Goal: Task Accomplishment & Management: Use online tool/utility

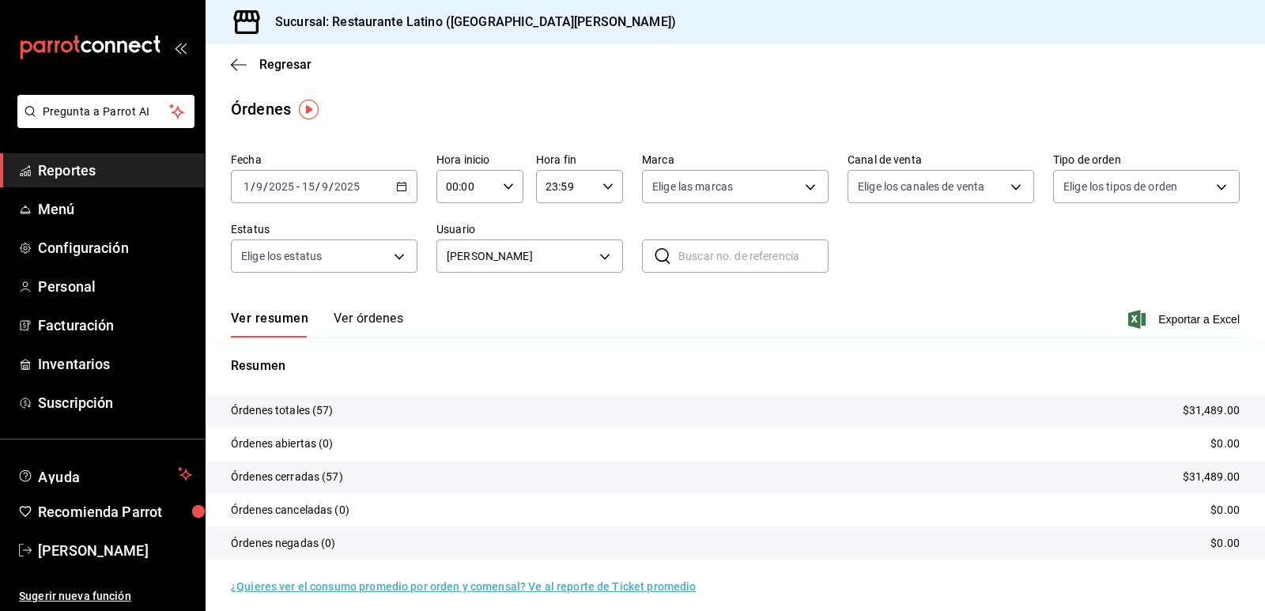
click at [875, 432] on tr "Órdenes abiertas (0) $0.00" at bounding box center [735, 444] width 1059 height 33
click at [411, 179] on div "[DATE] [DATE] - [DATE] [DATE]" at bounding box center [324, 186] width 187 height 33
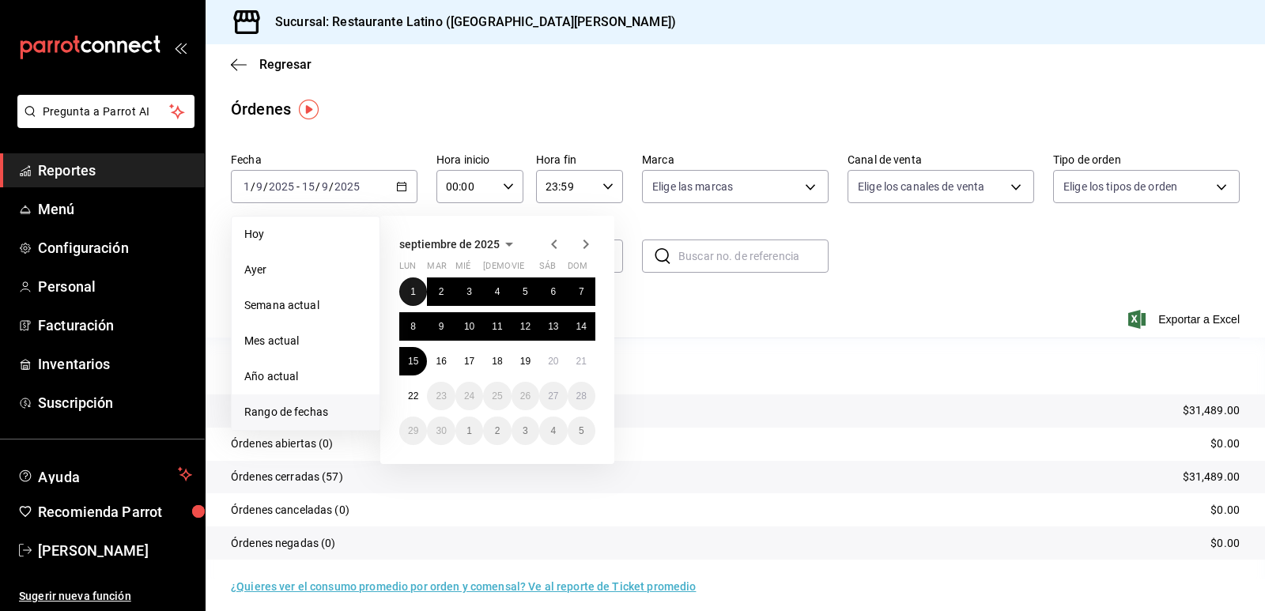
click at [414, 287] on abbr "1" at bounding box center [413, 291] width 6 height 11
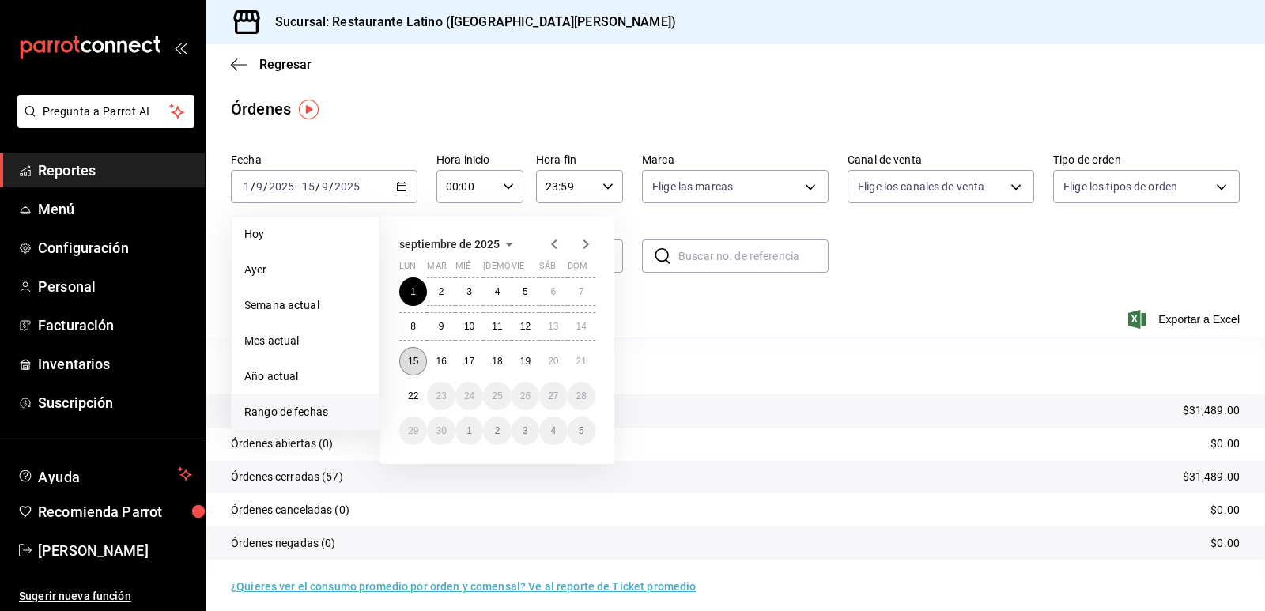
click at [414, 364] on abbr "15" at bounding box center [413, 361] width 10 height 11
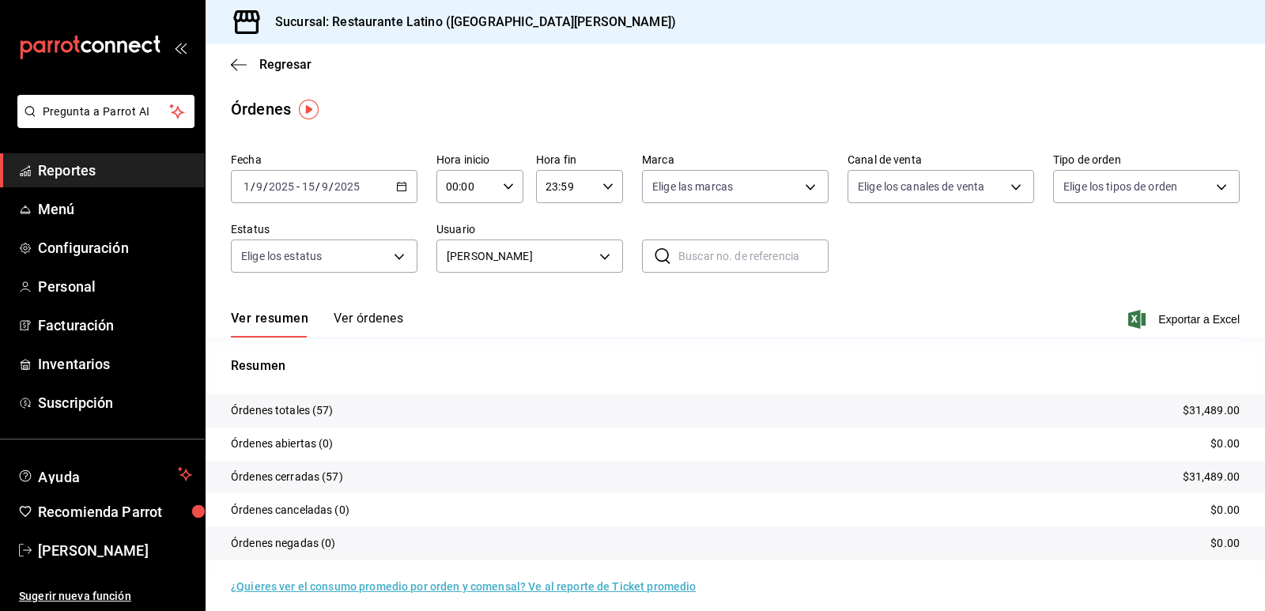
click at [1210, 319] on span "Exportar a Excel" at bounding box center [1185, 319] width 108 height 19
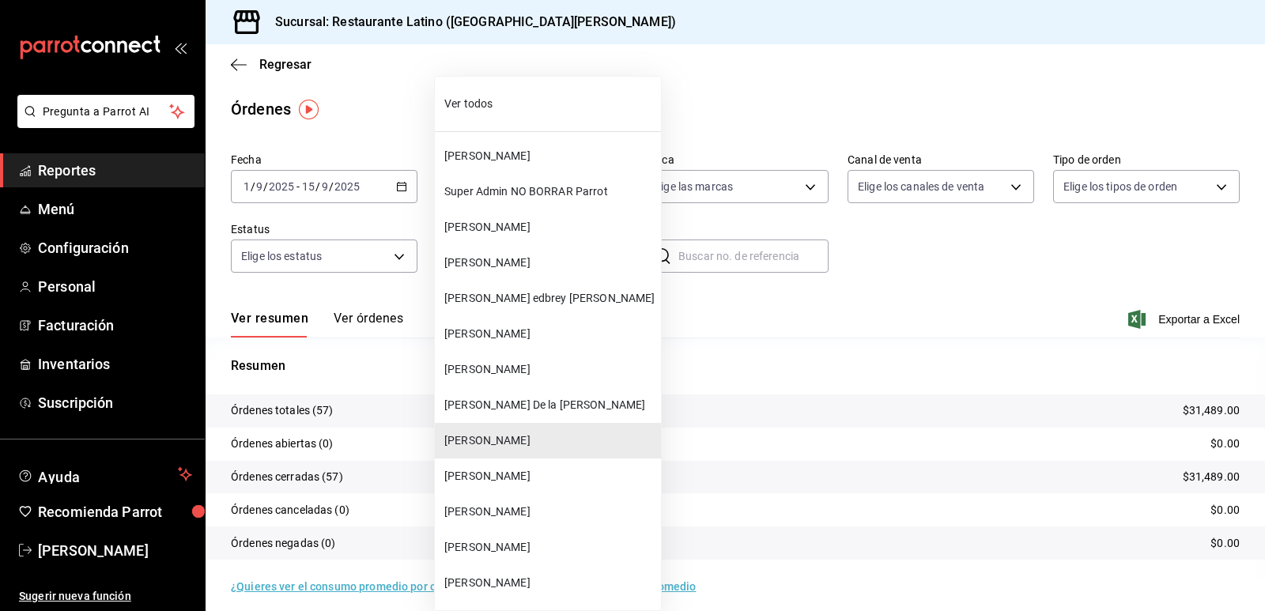
click at [601, 262] on body "Pregunta a Parrot AI Reportes Menú Configuración Personal Facturación Inventari…" at bounding box center [632, 305] width 1265 height 611
click at [543, 474] on span "[PERSON_NAME]" at bounding box center [549, 476] width 210 height 17
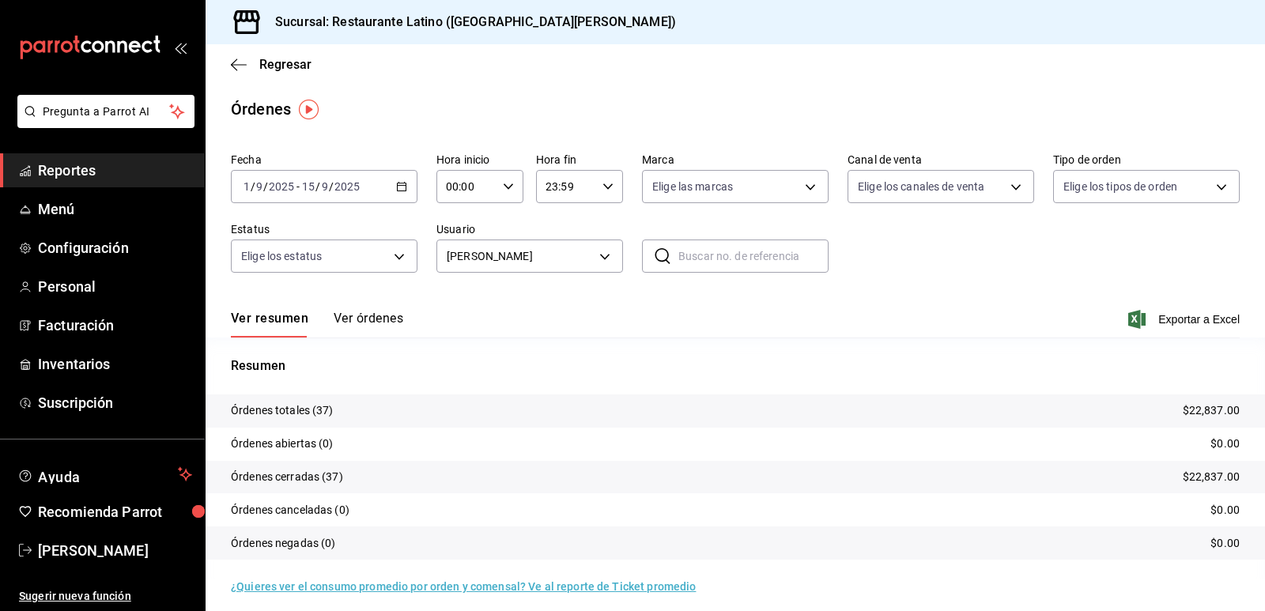
click at [1131, 320] on icon "button" at bounding box center [1136, 319] width 17 height 19
click at [397, 179] on div "[DATE] [DATE] - [DATE] [DATE]" at bounding box center [324, 186] width 187 height 33
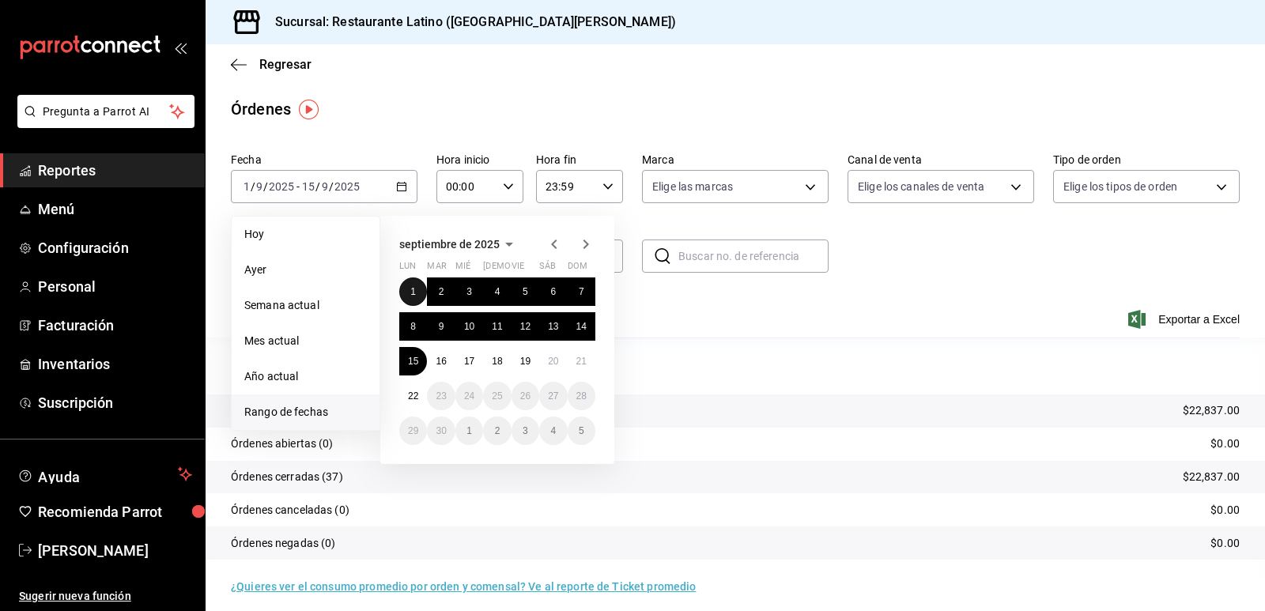
click at [413, 289] on abbr "1" at bounding box center [413, 291] width 6 height 11
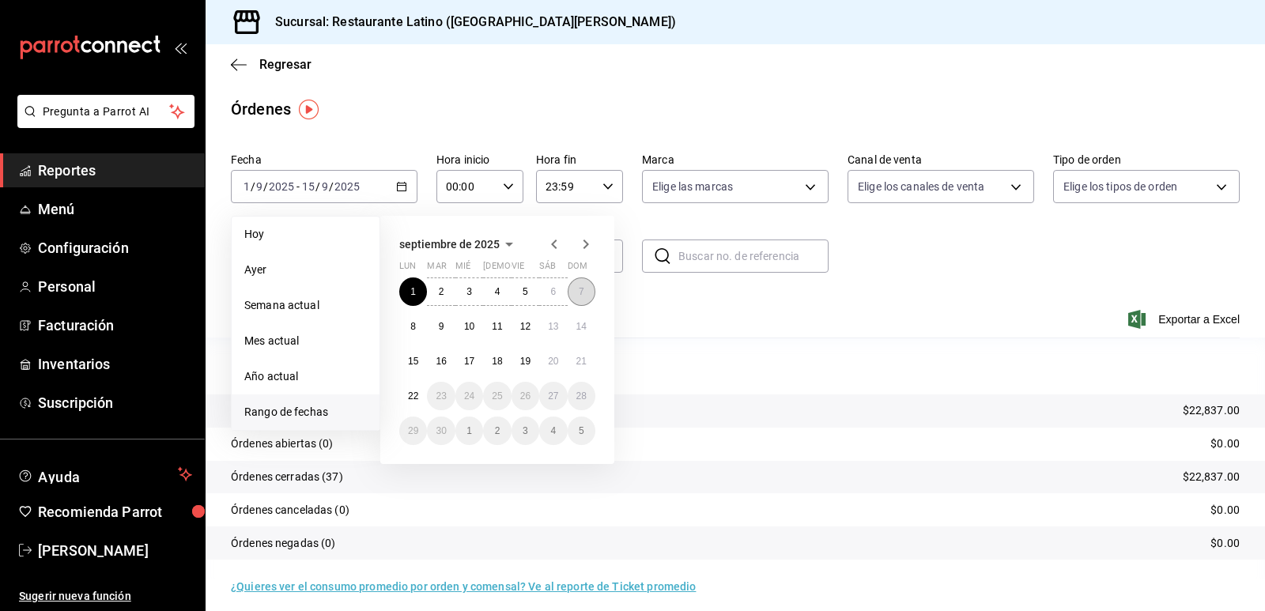
click at [576, 289] on button "7" at bounding box center [582, 291] width 28 height 28
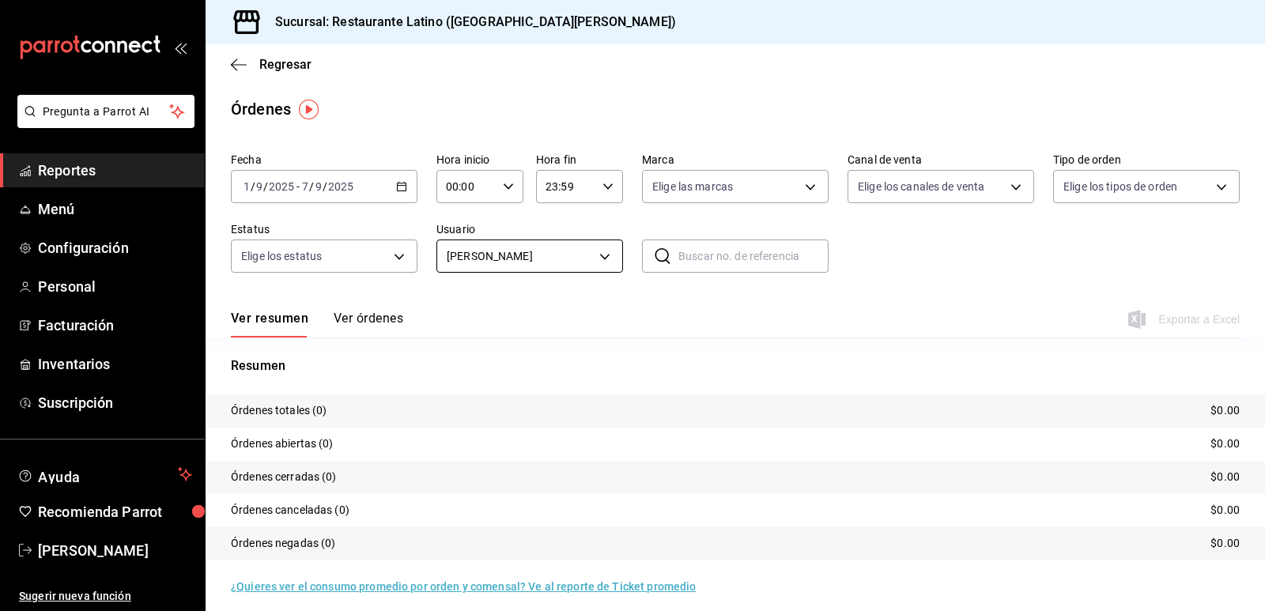
click at [606, 258] on body "Pregunta a Parrot AI Reportes Menú Configuración Personal Facturación Inventari…" at bounding box center [632, 305] width 1265 height 611
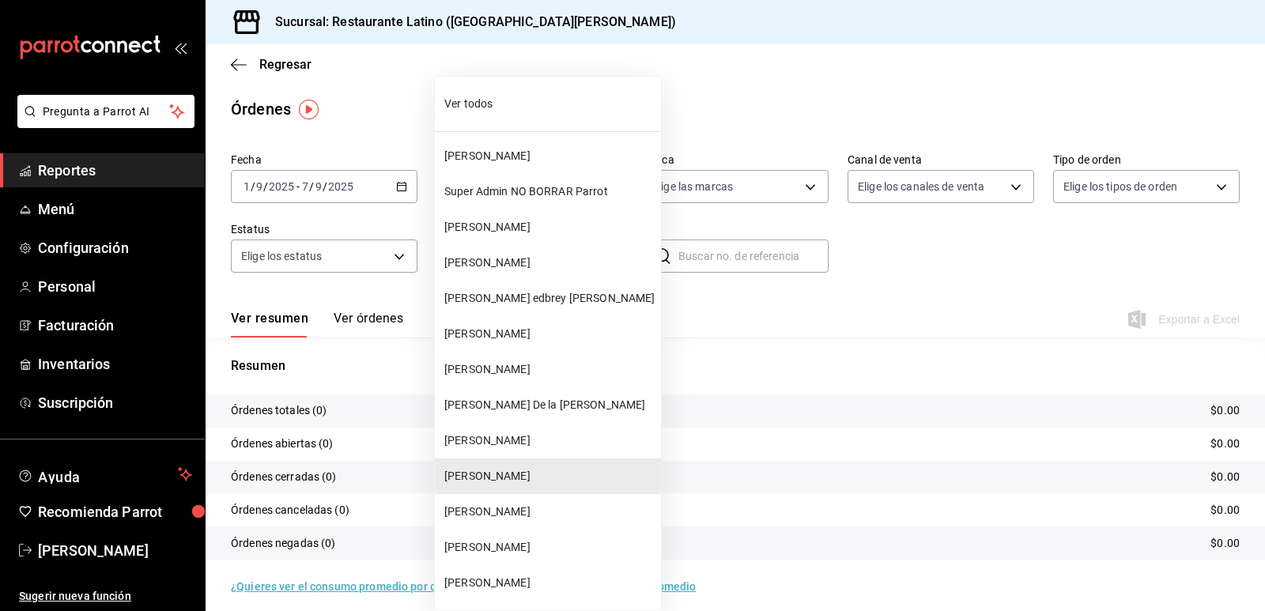
click at [530, 442] on span "[PERSON_NAME]" at bounding box center [549, 440] width 210 height 17
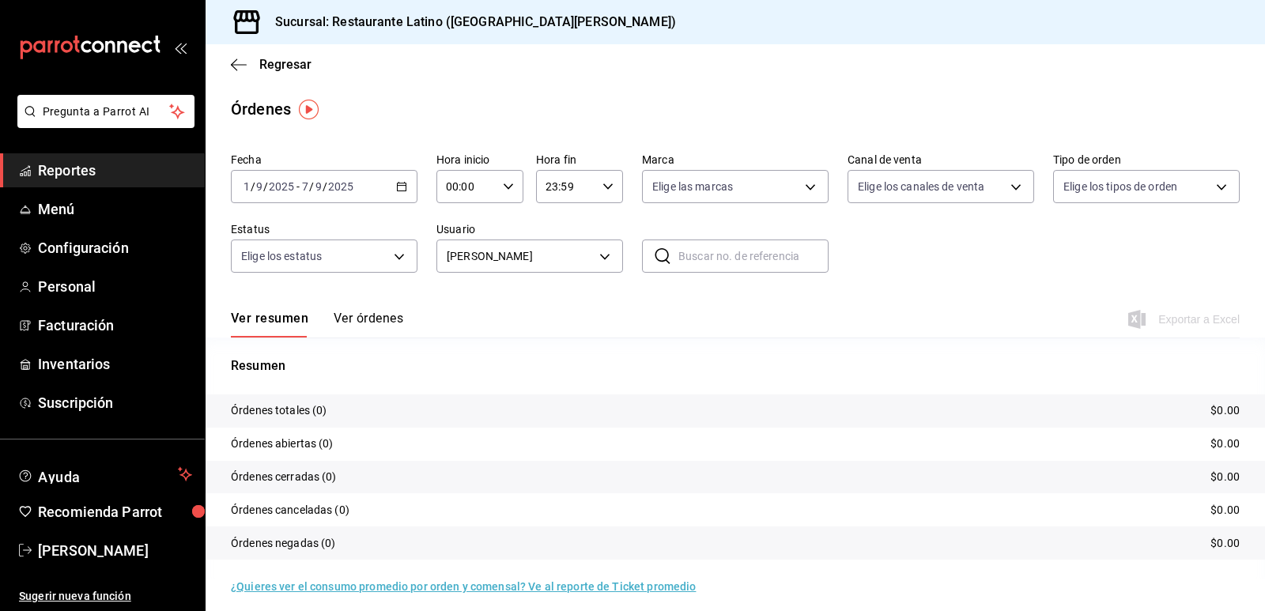
click at [727, 298] on div "Ver resumen Ver órdenes Exportar a Excel" at bounding box center [735, 315] width 1009 height 46
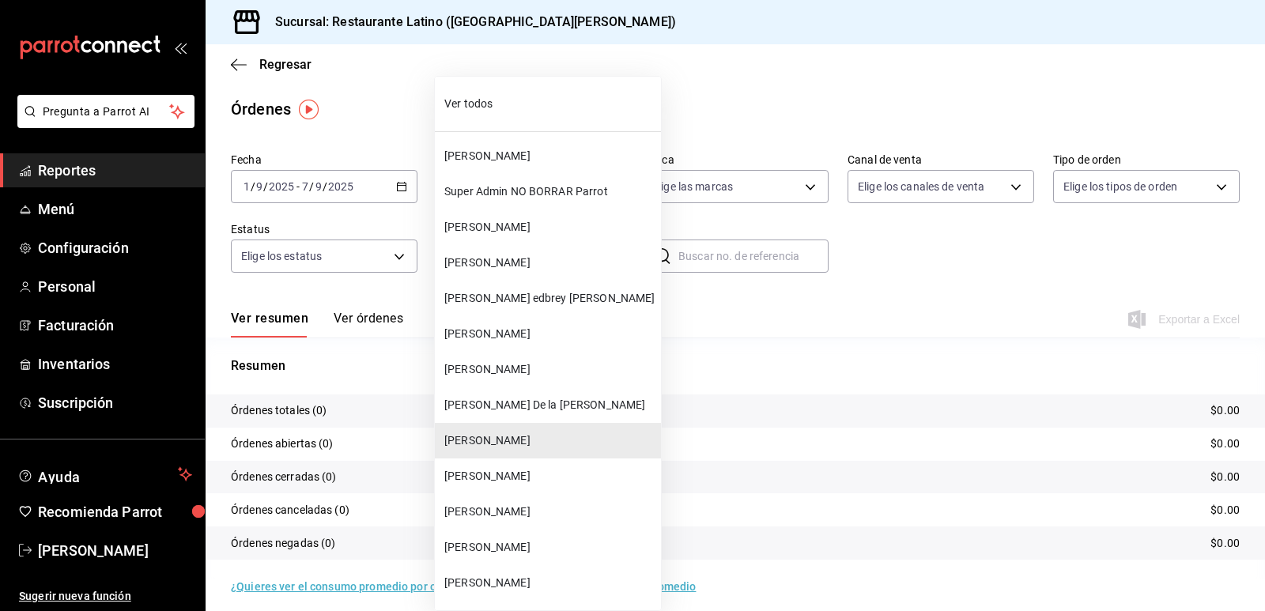
click at [588, 257] on body "Pregunta a Parrot AI Reportes Menú Configuración Personal Facturación Inventari…" at bounding box center [632, 305] width 1265 height 611
click at [493, 448] on span "[PERSON_NAME]" at bounding box center [549, 440] width 210 height 17
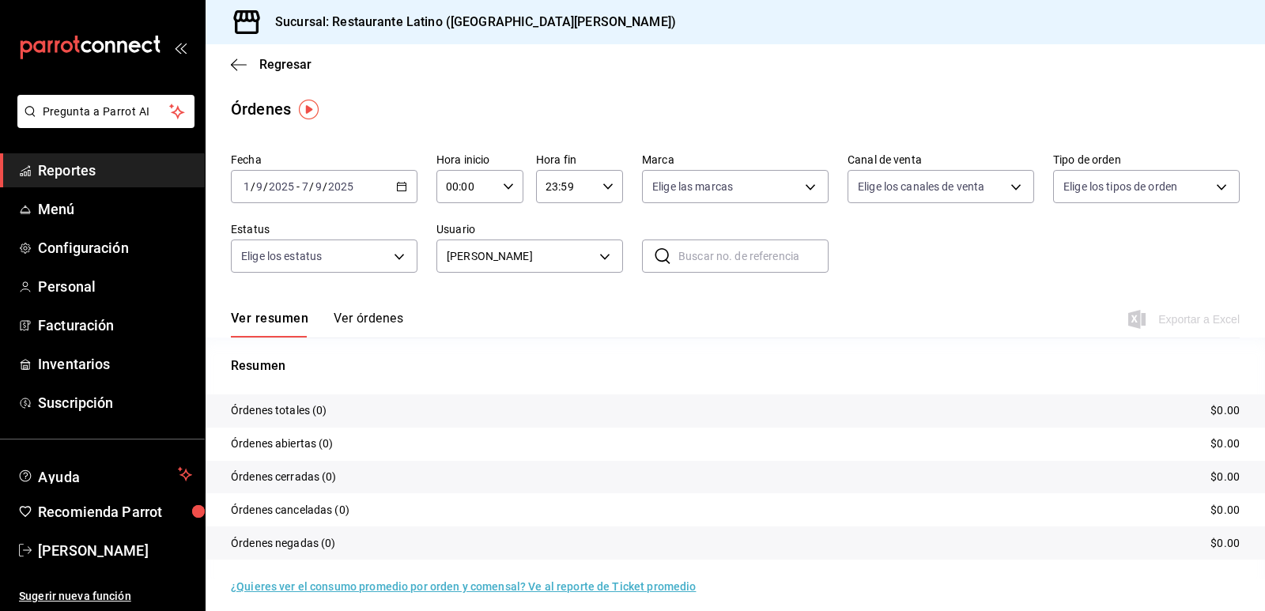
click at [398, 184] on icon "button" at bounding box center [401, 186] width 11 height 11
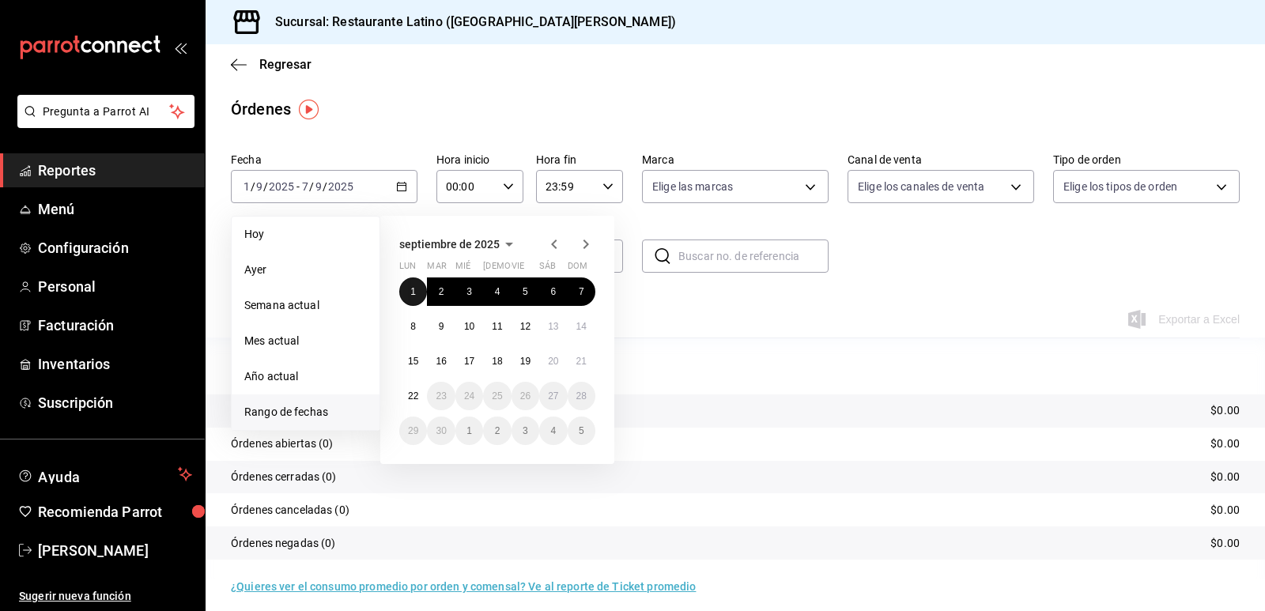
click at [408, 289] on button "1" at bounding box center [413, 291] width 28 height 28
click at [586, 292] on button "7" at bounding box center [582, 291] width 28 height 28
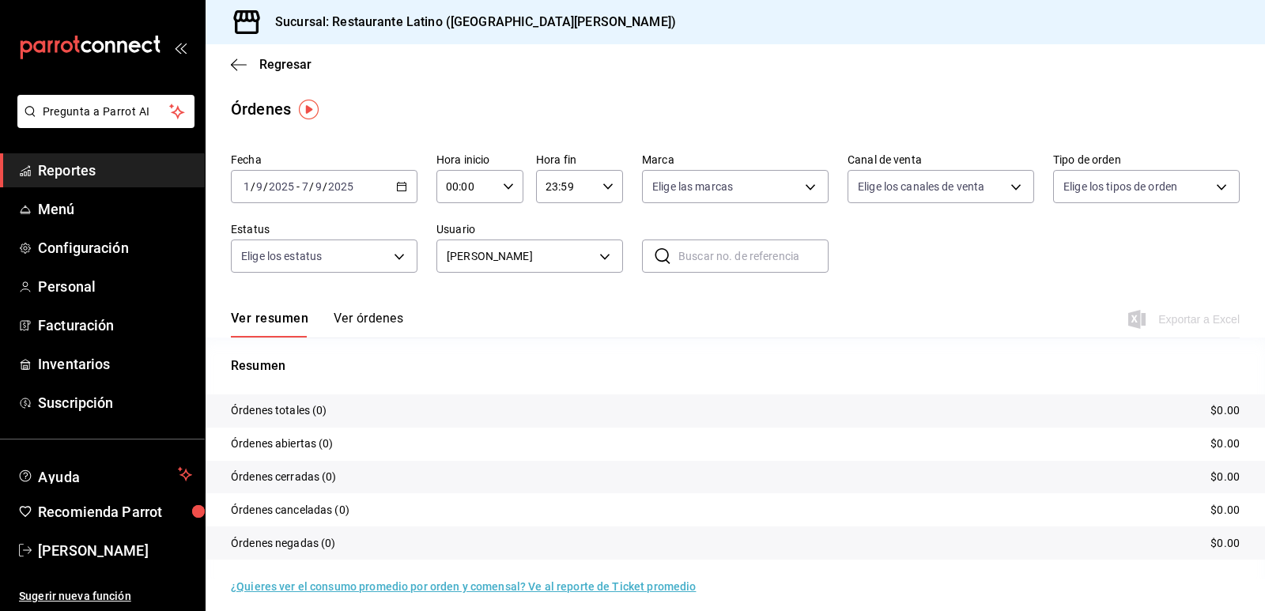
click at [396, 183] on icon "button" at bounding box center [401, 186] width 11 height 11
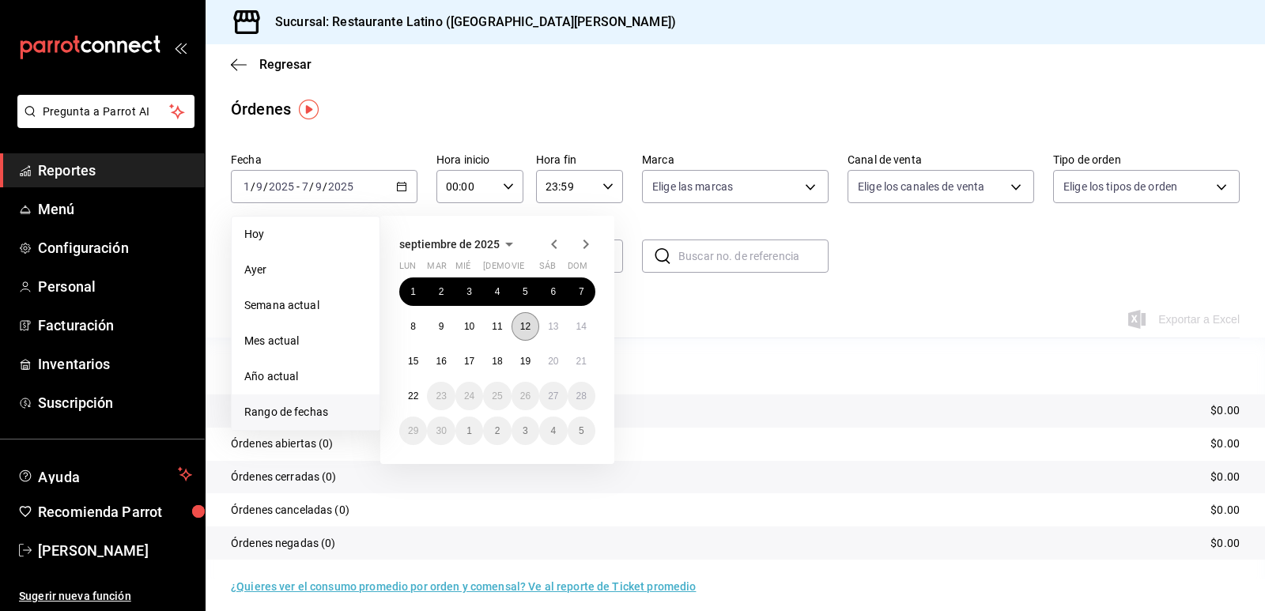
click at [525, 328] on abbr "12" at bounding box center [525, 326] width 10 height 11
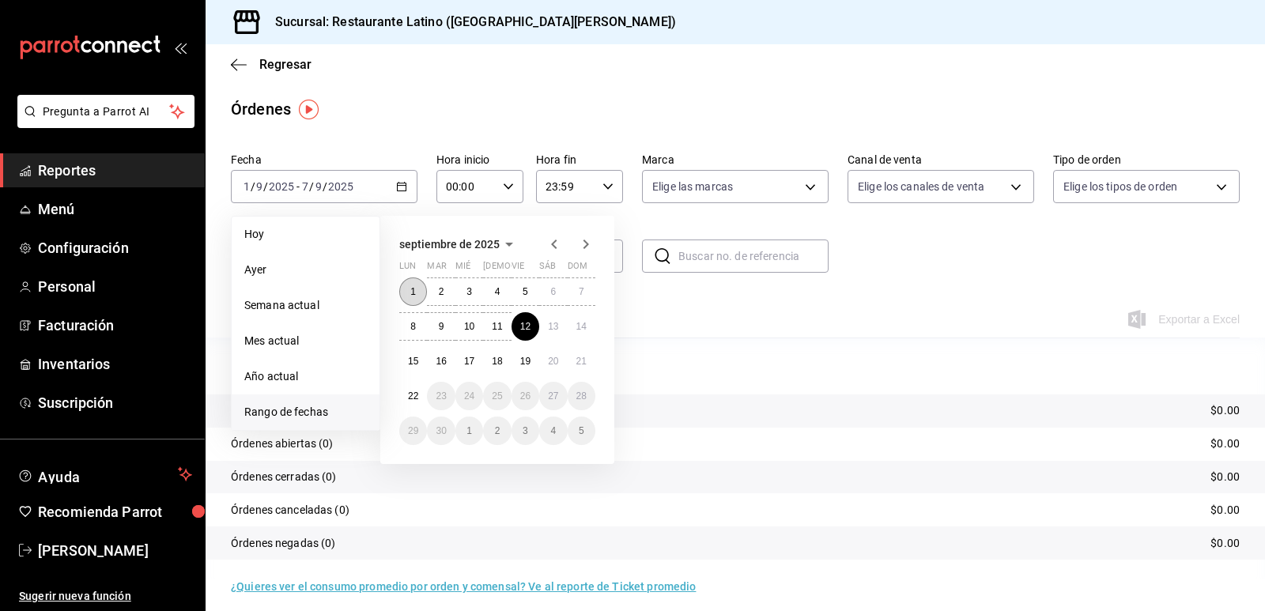
click at [421, 297] on button "1" at bounding box center [413, 291] width 28 height 28
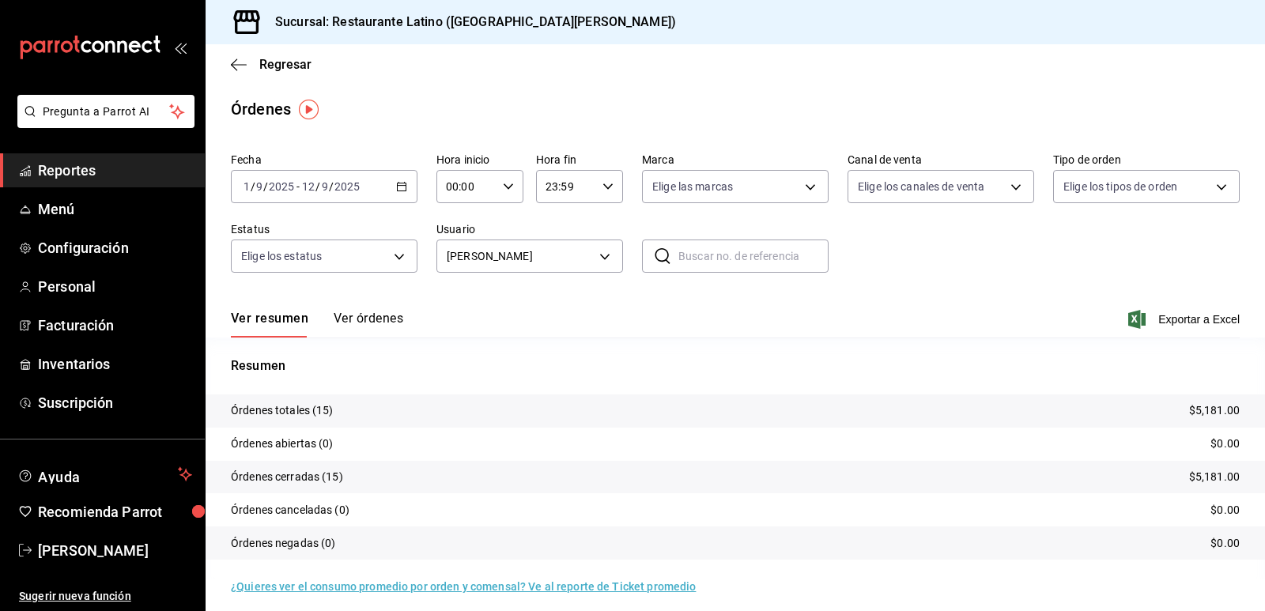
click at [404, 185] on \(Stroke\) "button" at bounding box center [401, 187] width 9 height 9
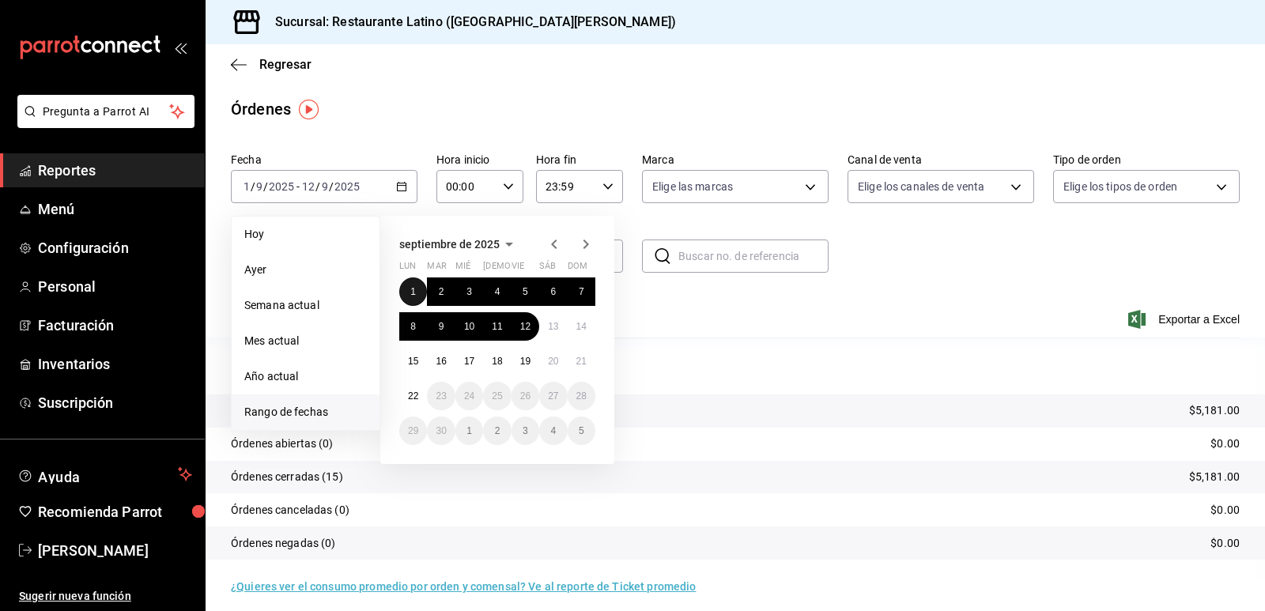
click at [413, 292] on abbr "1" at bounding box center [413, 291] width 6 height 11
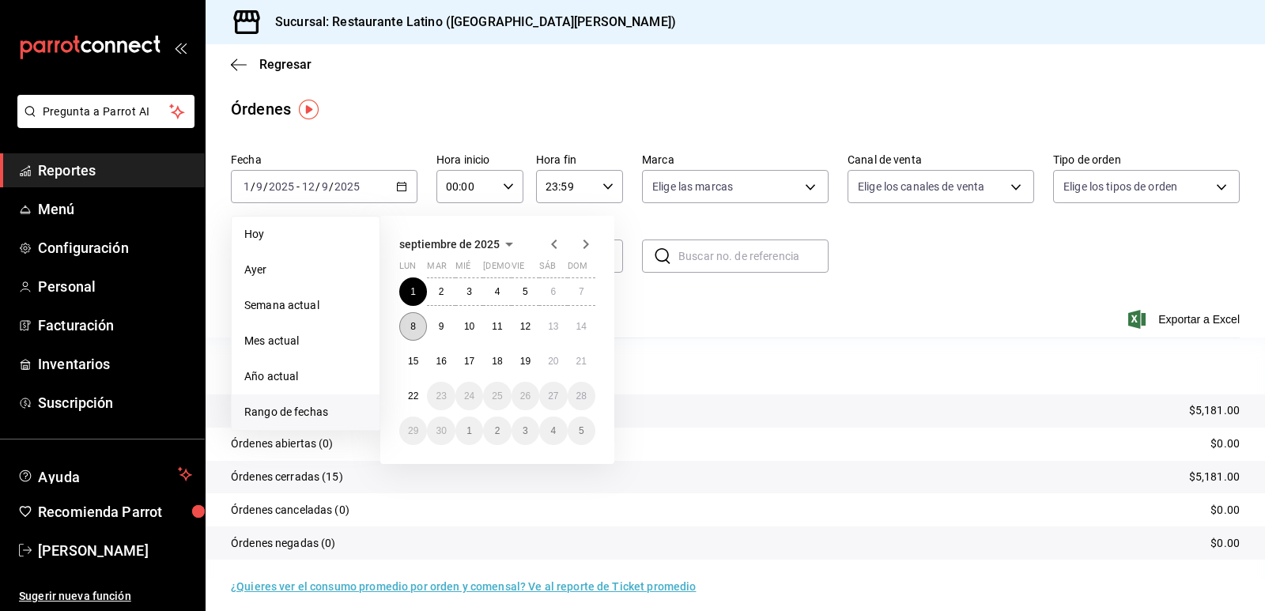
click at [408, 333] on button "8" at bounding box center [413, 326] width 28 height 28
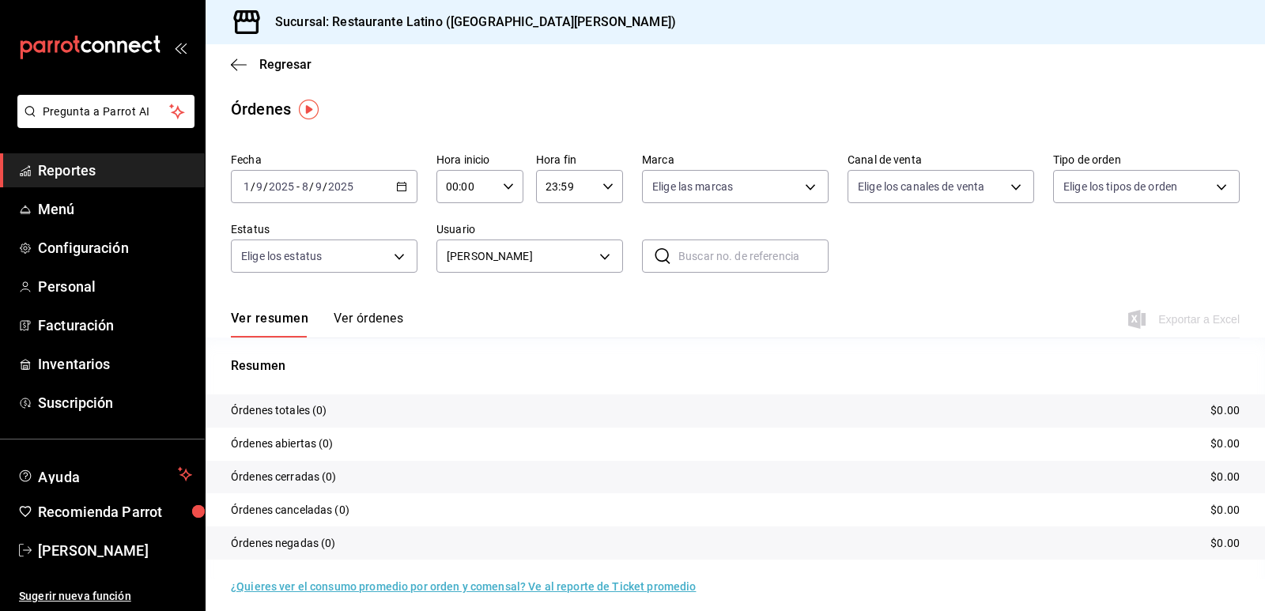
click at [401, 185] on icon "button" at bounding box center [401, 186] width 11 height 11
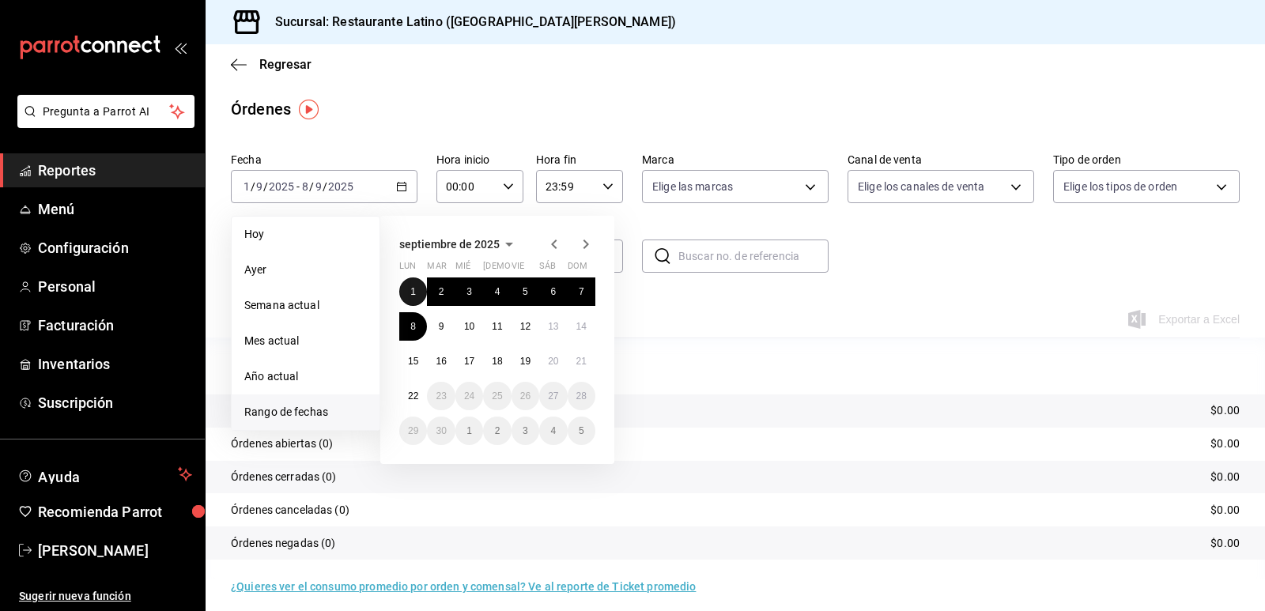
click at [418, 289] on button "1" at bounding box center [413, 291] width 28 height 28
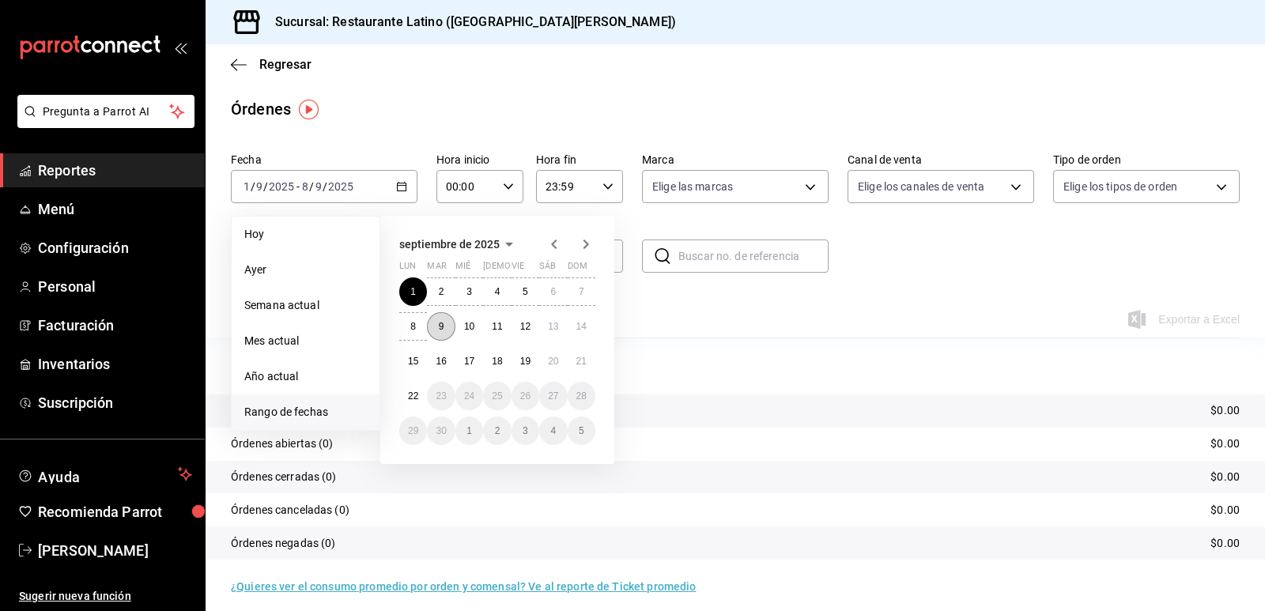
click at [443, 320] on button "9" at bounding box center [441, 326] width 28 height 28
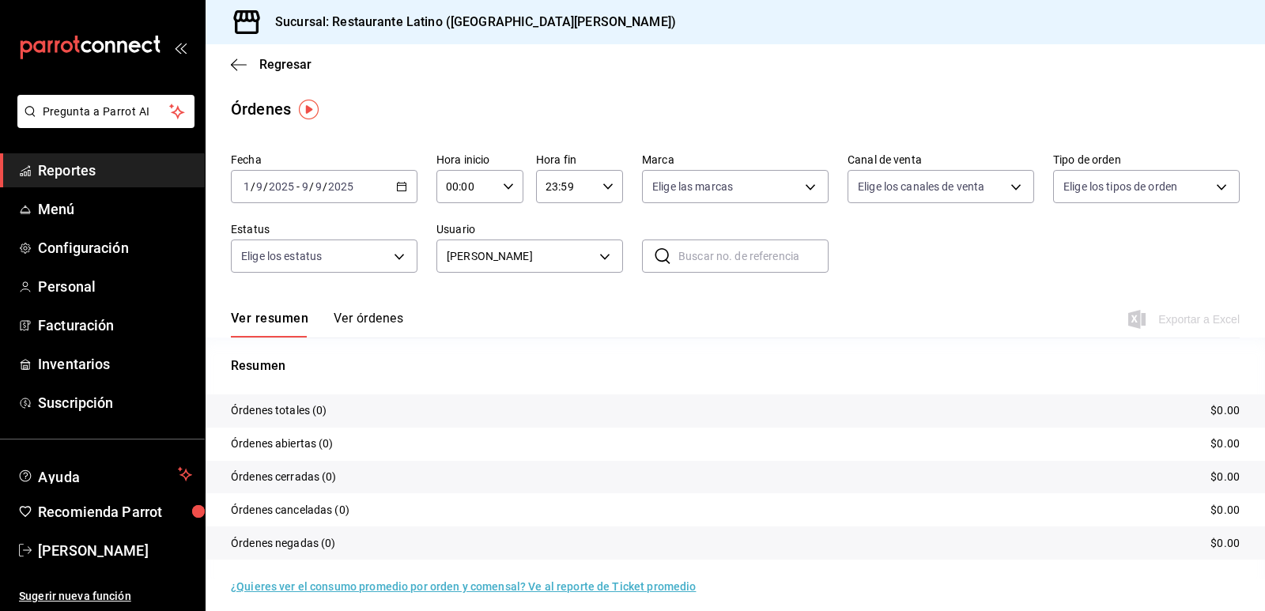
click at [402, 187] on icon "button" at bounding box center [401, 186] width 11 height 11
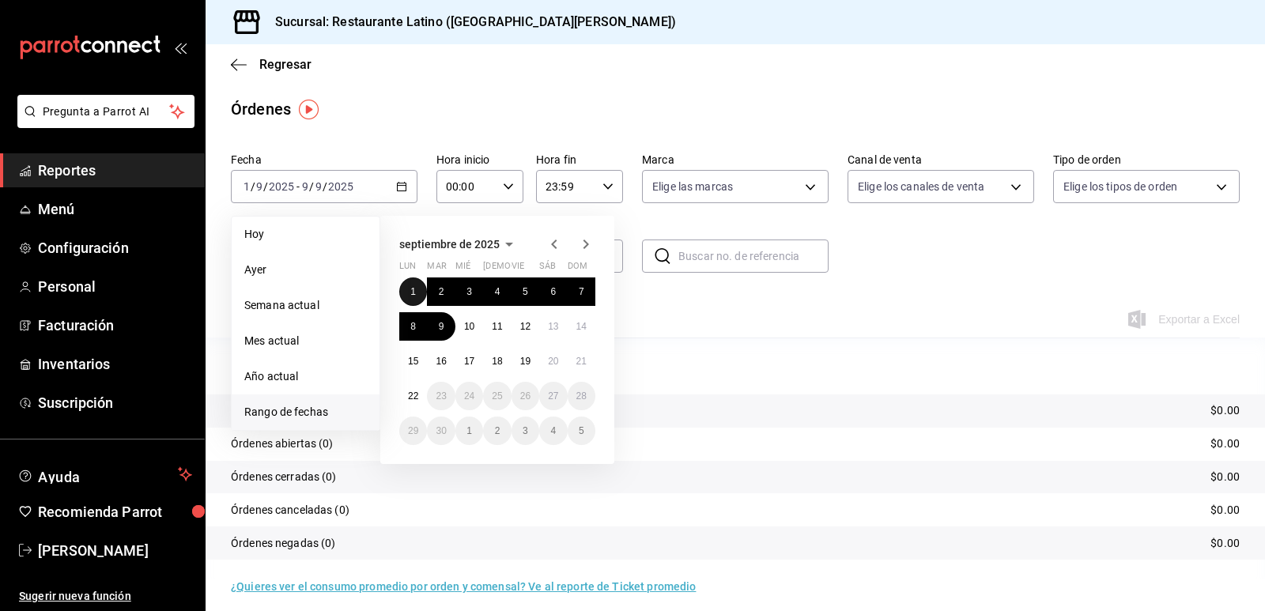
click at [407, 293] on button "1" at bounding box center [413, 291] width 28 height 28
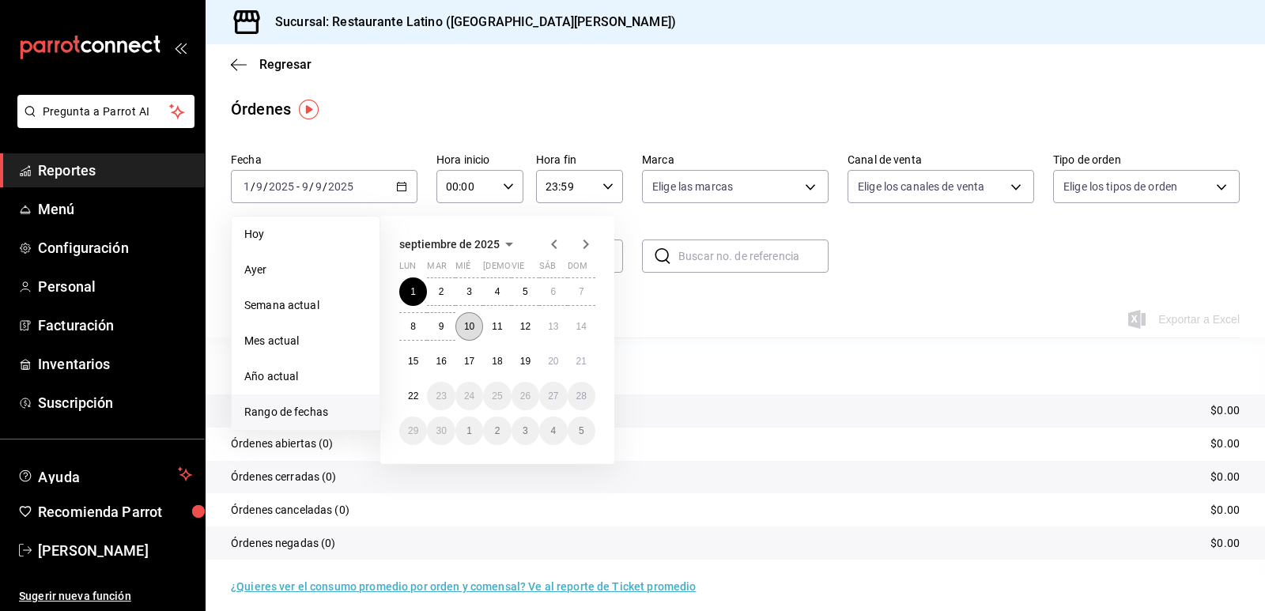
click at [465, 334] on button "10" at bounding box center [469, 326] width 28 height 28
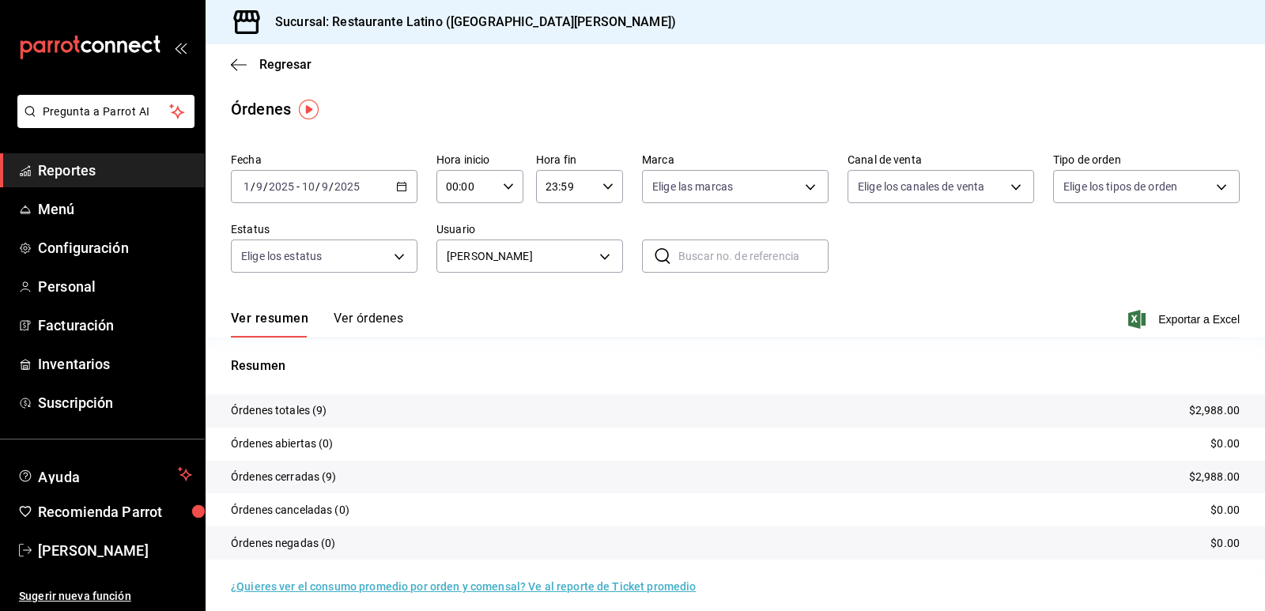
click at [402, 188] on icon "button" at bounding box center [401, 186] width 11 height 11
click at [408, 154] on label "Fecha" at bounding box center [324, 159] width 187 height 11
click at [536, 264] on body "Pregunta a Parrot AI Reportes Menú Configuración Personal Facturación Inventari…" at bounding box center [632, 305] width 1265 height 611
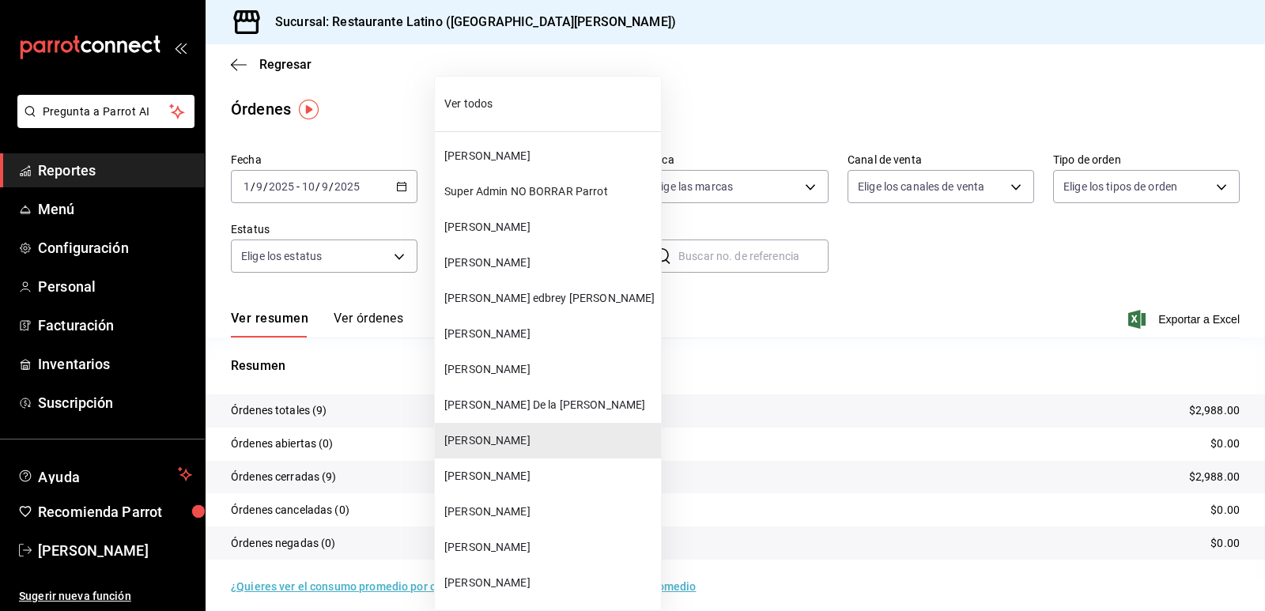
click at [515, 477] on span "[PERSON_NAME]" at bounding box center [549, 476] width 210 height 17
type input "9a1282a4-cd02-48ea-8bd7-77d7bc8beb96"
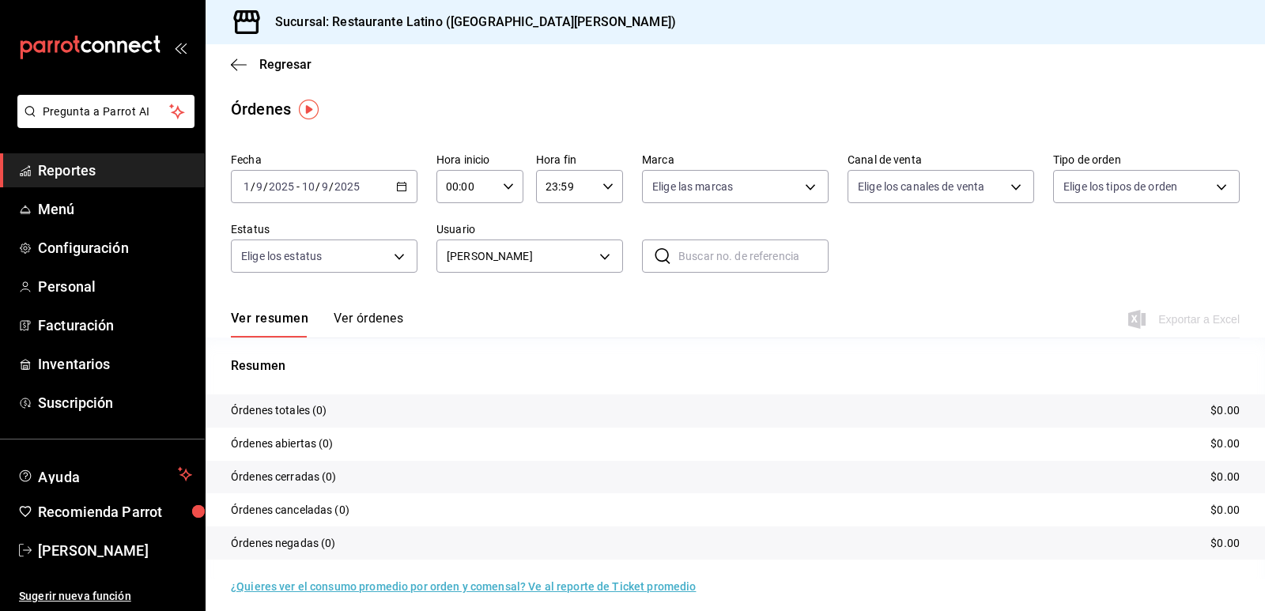
click at [398, 190] on icon "button" at bounding box center [401, 186] width 11 height 11
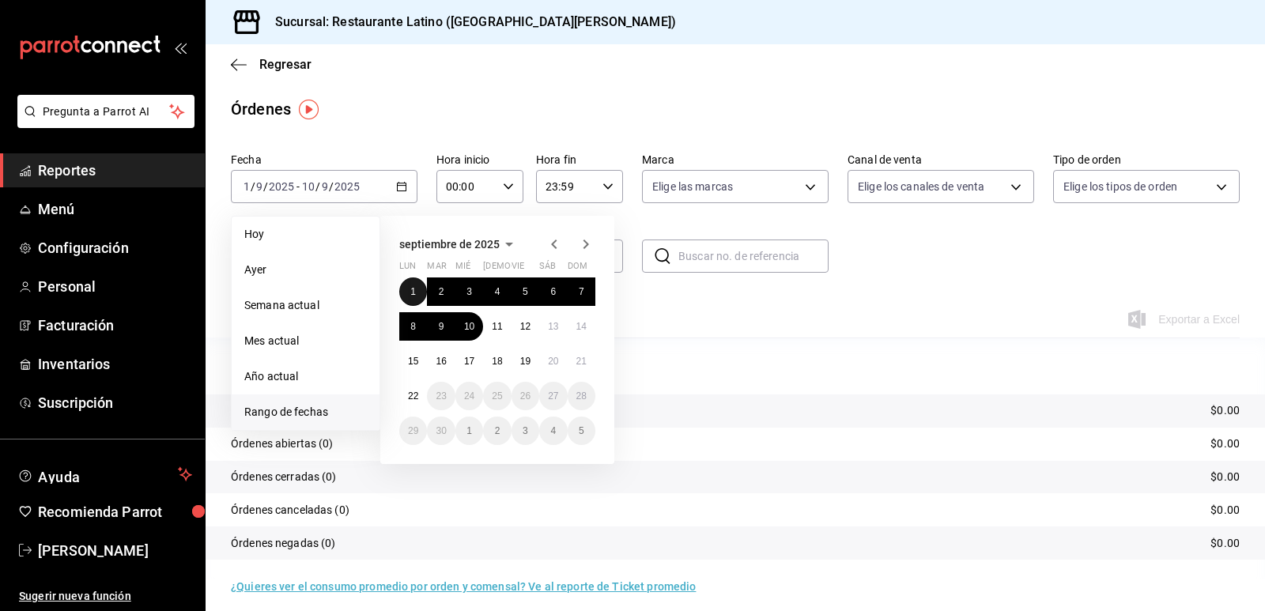
click at [411, 296] on abbr "1" at bounding box center [413, 291] width 6 height 11
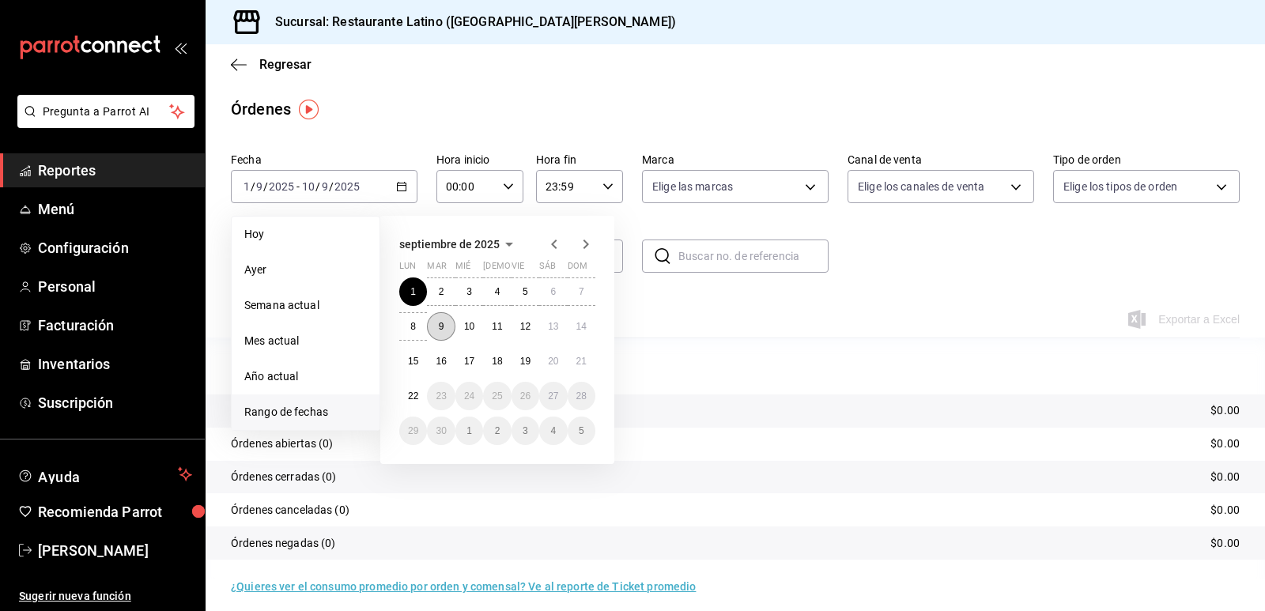
click at [444, 327] on button "9" at bounding box center [441, 326] width 28 height 28
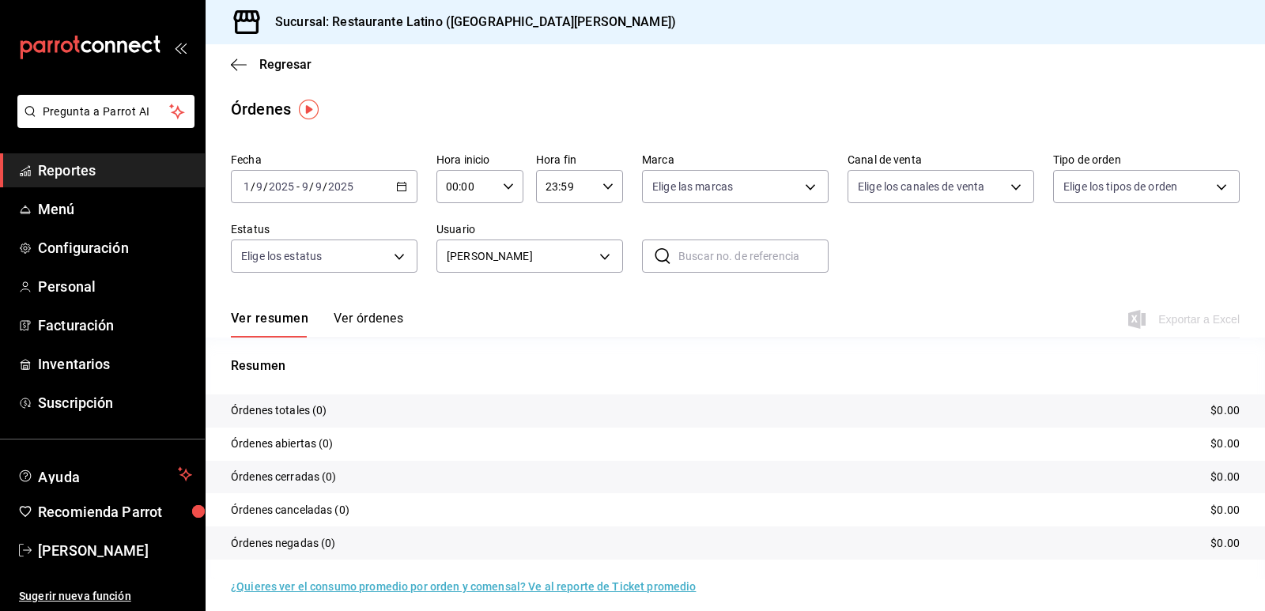
click at [396, 183] on icon "button" at bounding box center [401, 186] width 11 height 11
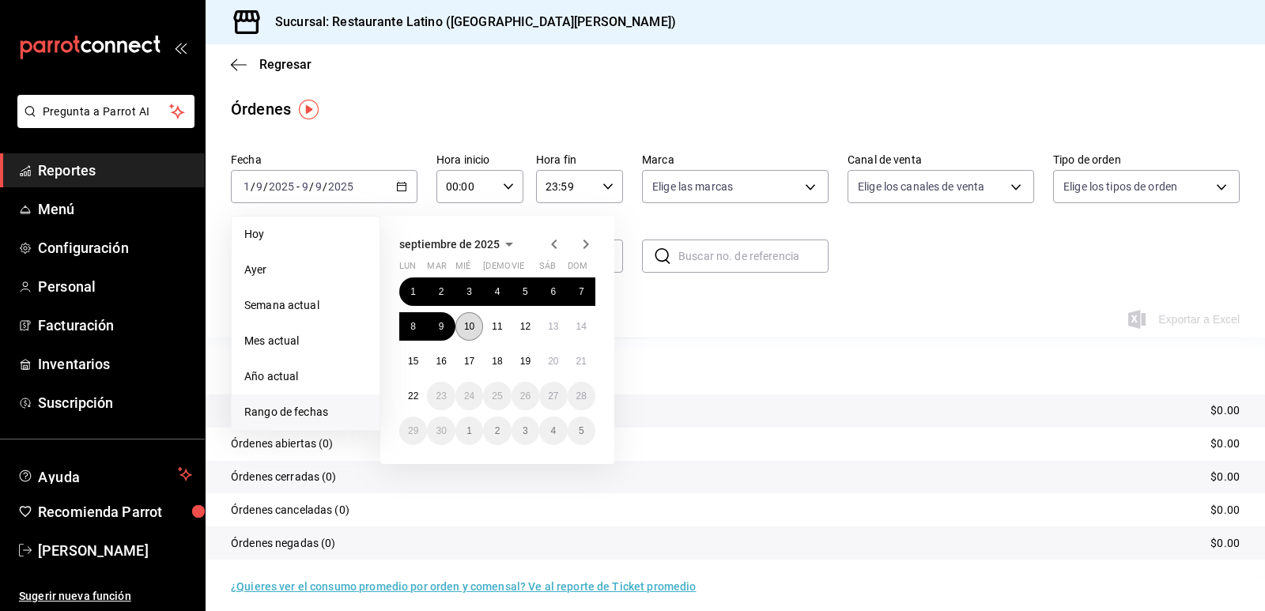
click at [466, 323] on abbr "10" at bounding box center [469, 326] width 10 height 11
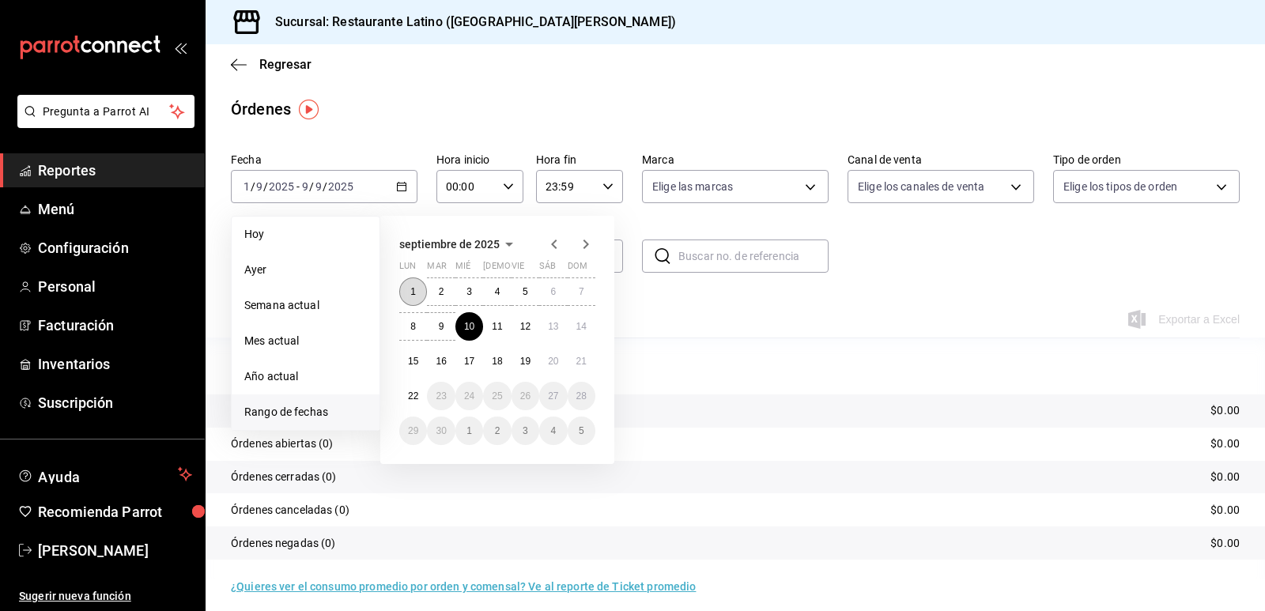
click at [421, 297] on button "1" at bounding box center [413, 291] width 28 height 28
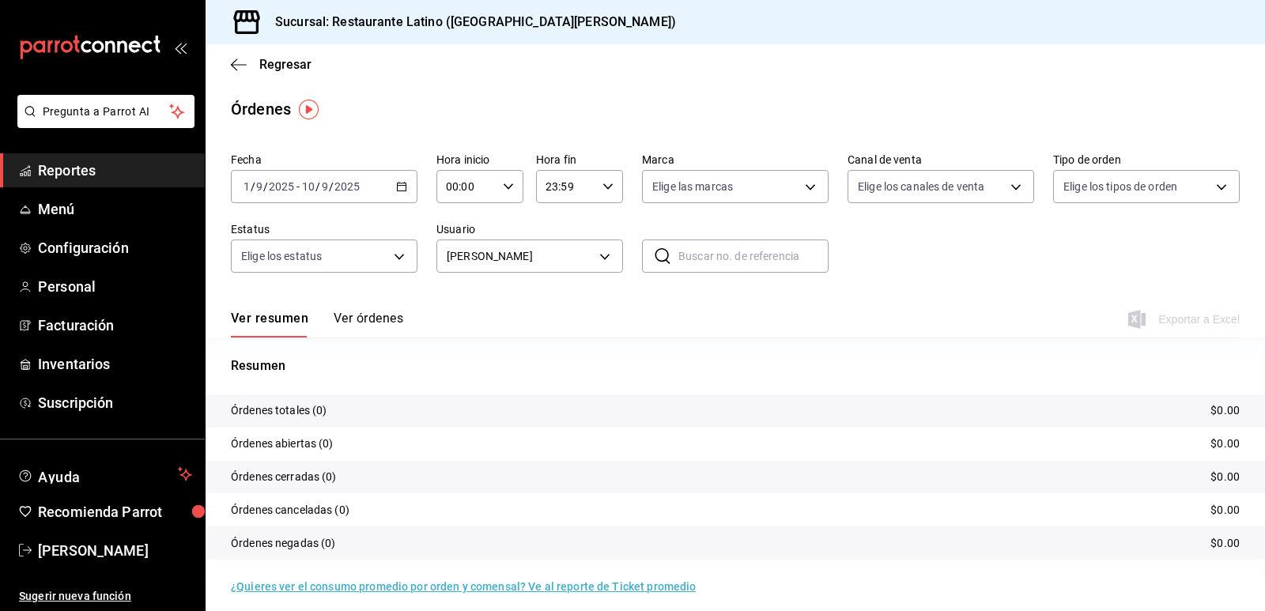
click at [398, 191] on \(Stroke\) "button" at bounding box center [401, 187] width 9 height 9
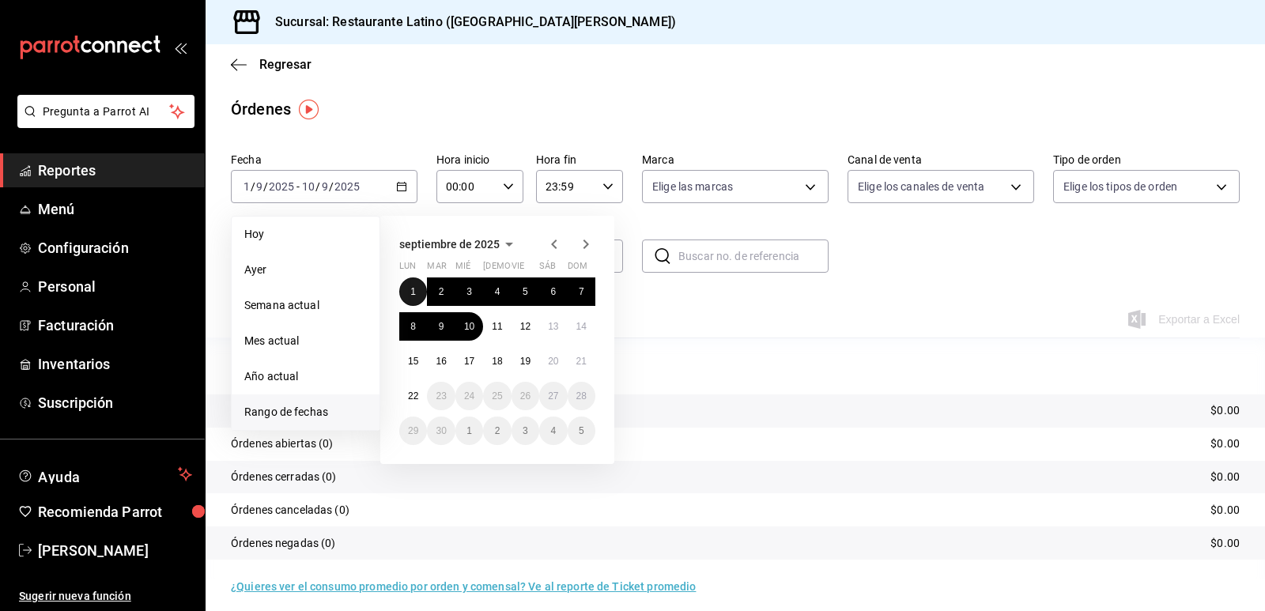
click at [412, 289] on abbr "1" at bounding box center [413, 291] width 6 height 11
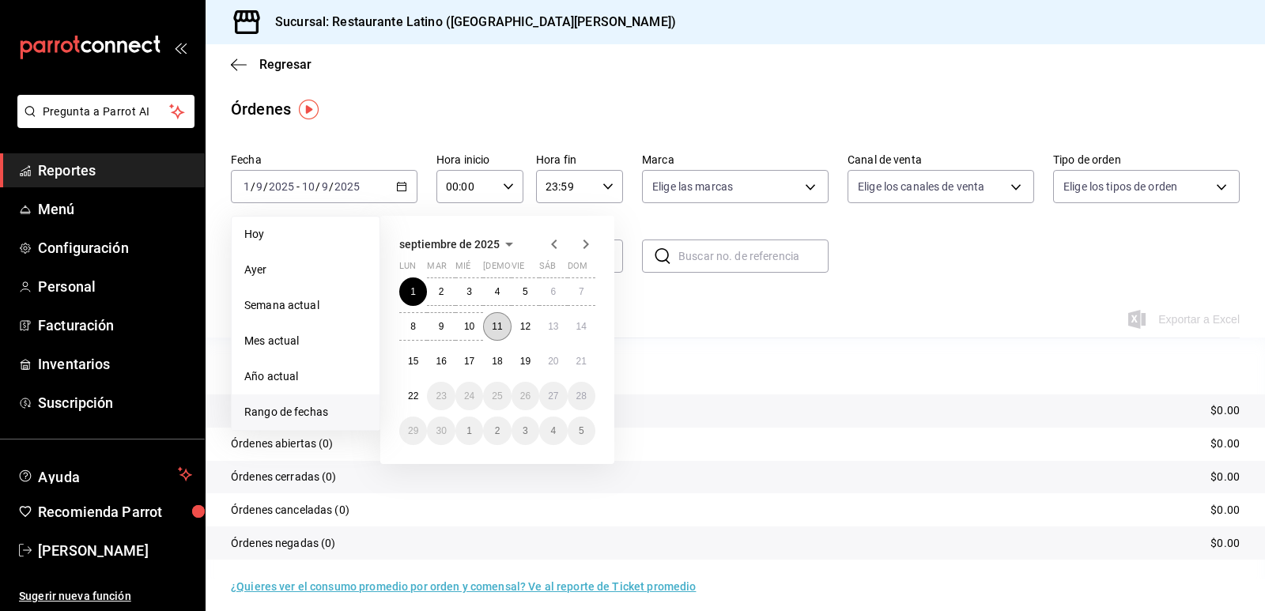
click at [500, 325] on abbr "11" at bounding box center [497, 326] width 10 height 11
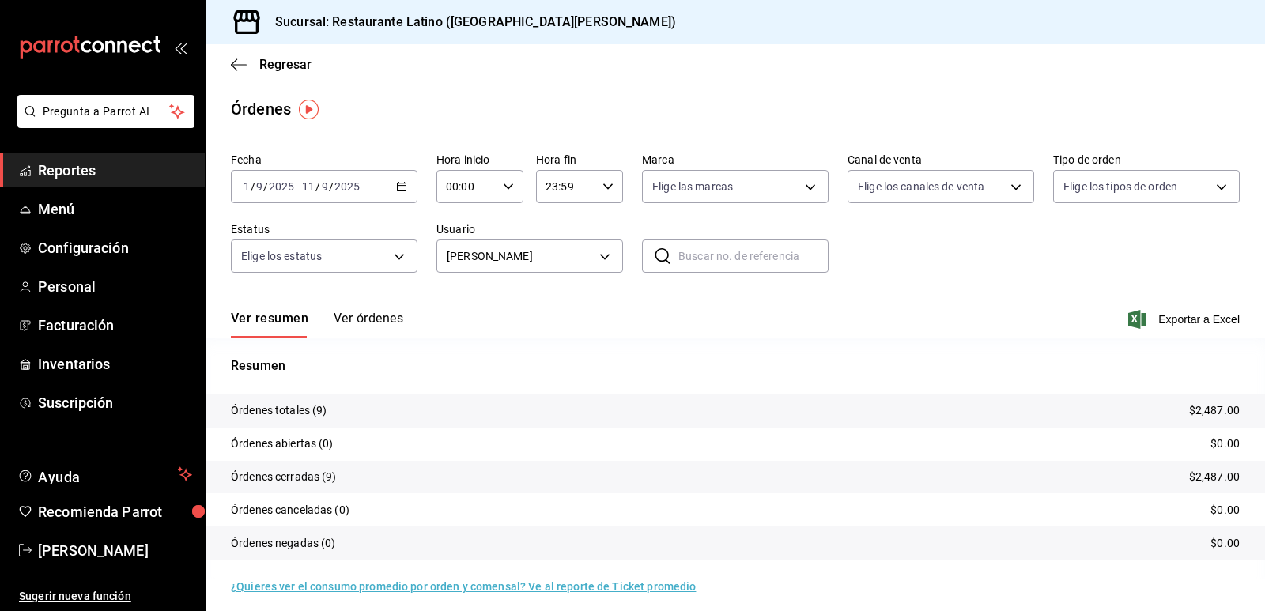
click at [387, 182] on div "[DATE] [DATE] - [DATE] [DATE]" at bounding box center [324, 186] width 187 height 33
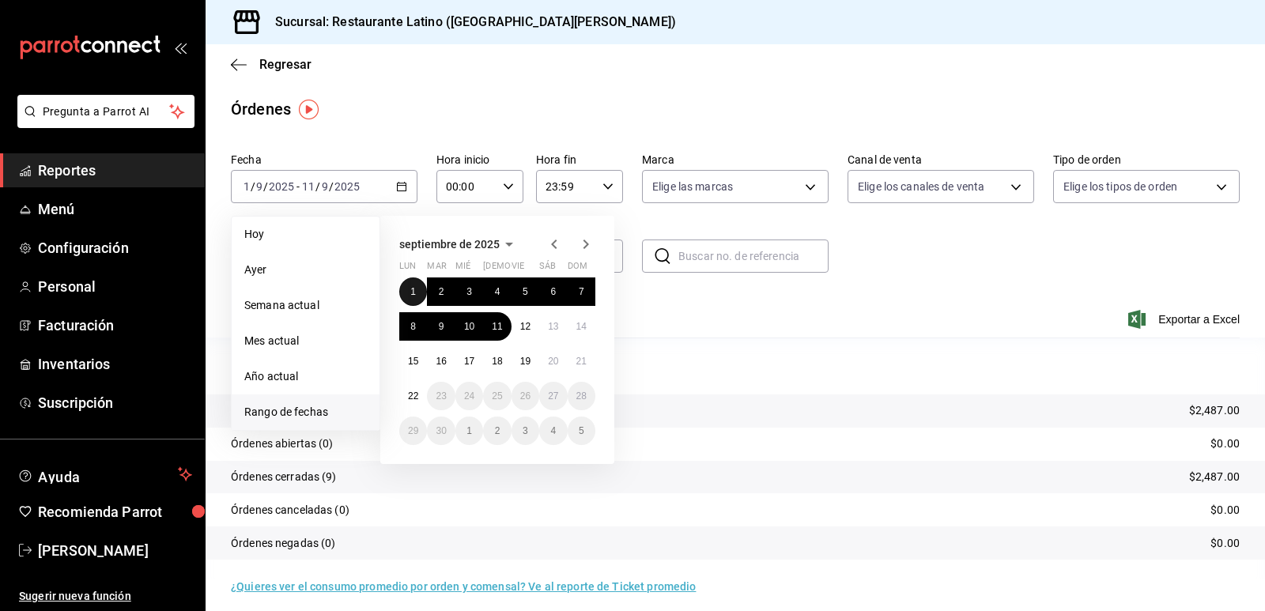
click at [414, 296] on abbr "1" at bounding box center [413, 291] width 6 height 11
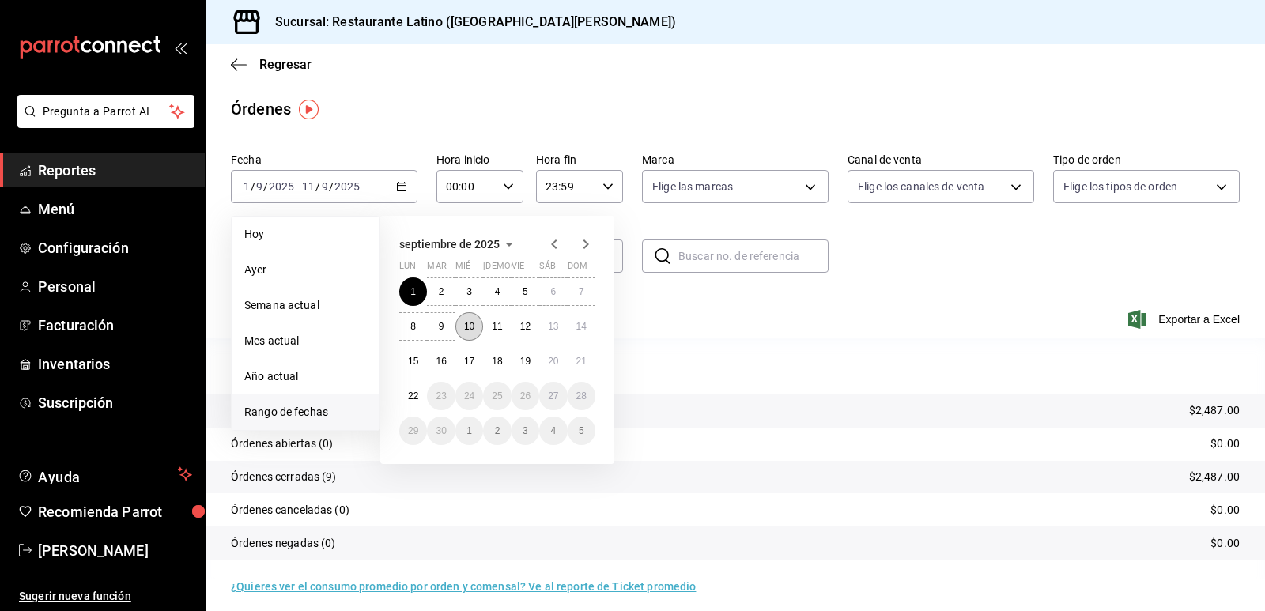
click at [464, 327] on abbr "10" at bounding box center [469, 326] width 10 height 11
